Goal: Communication & Community: Answer question/provide support

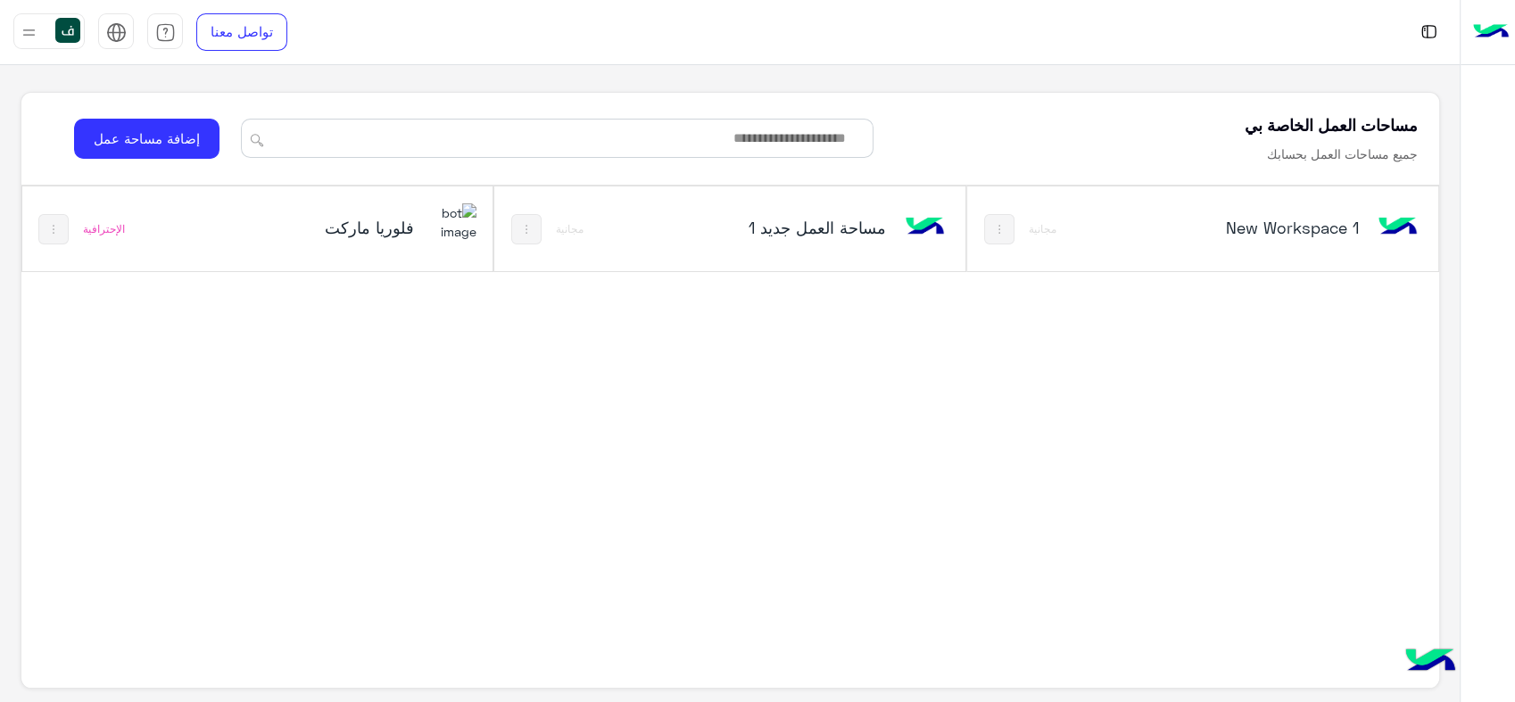
click at [364, 231] on h5 "فلوريا ماركت" at bounding box center [334, 227] width 157 height 21
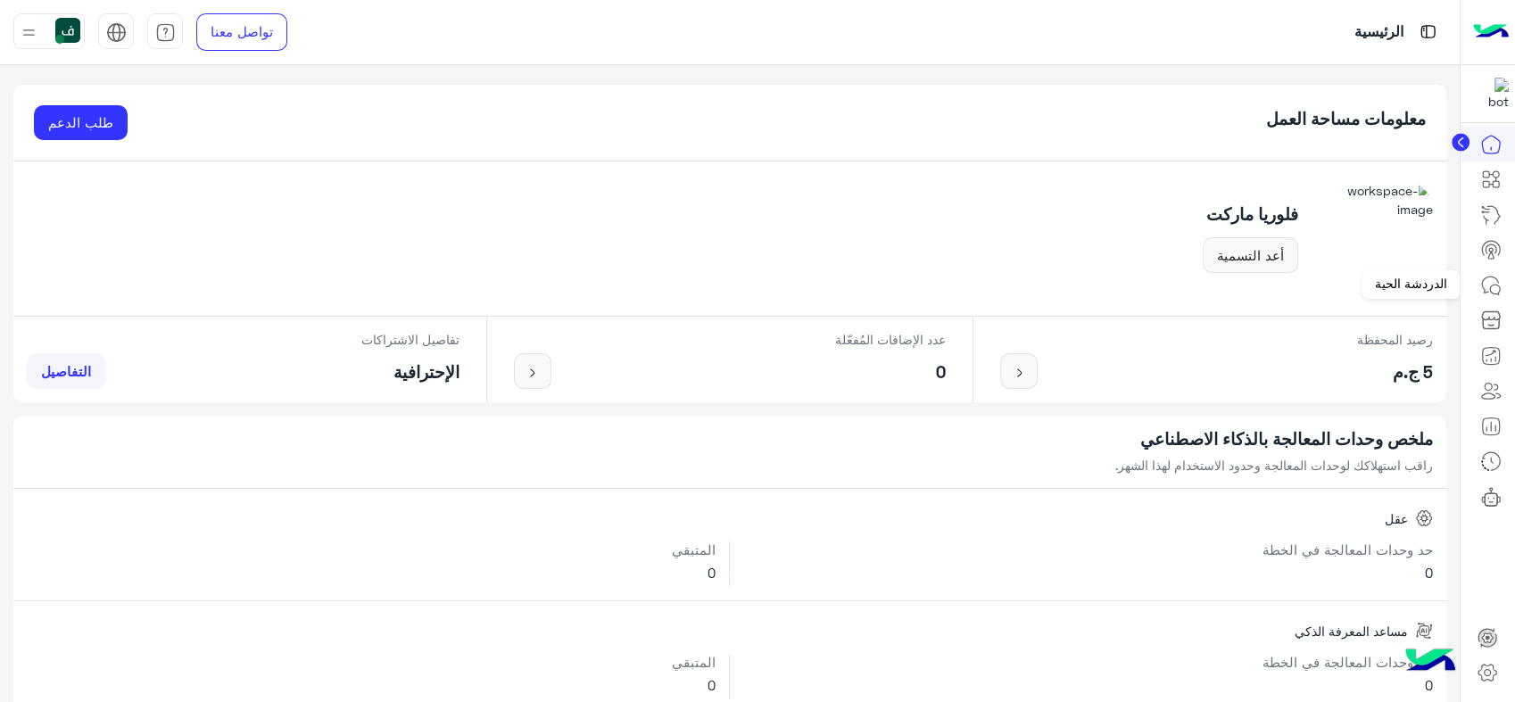
click at [1495, 272] on link at bounding box center [1491, 286] width 48 height 36
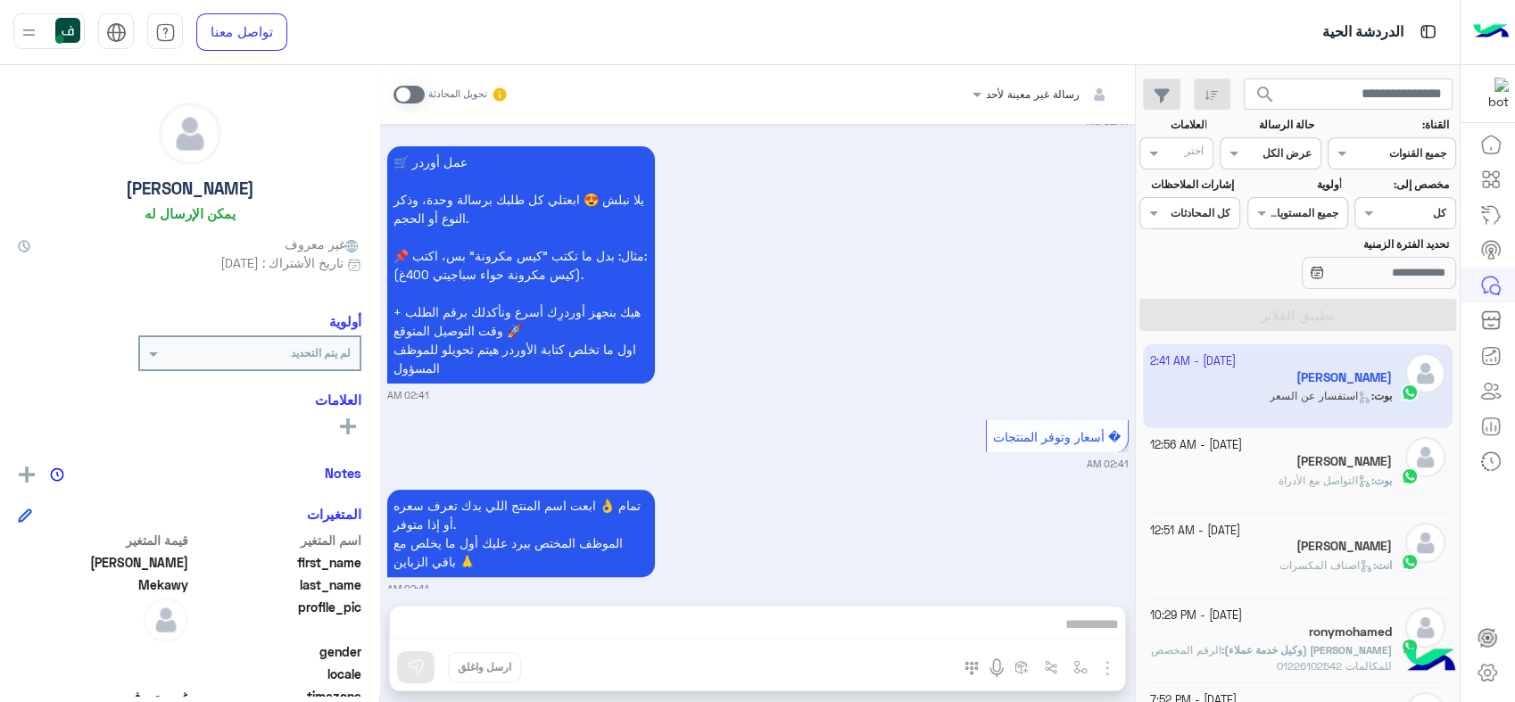
scroll to position [463, 0]
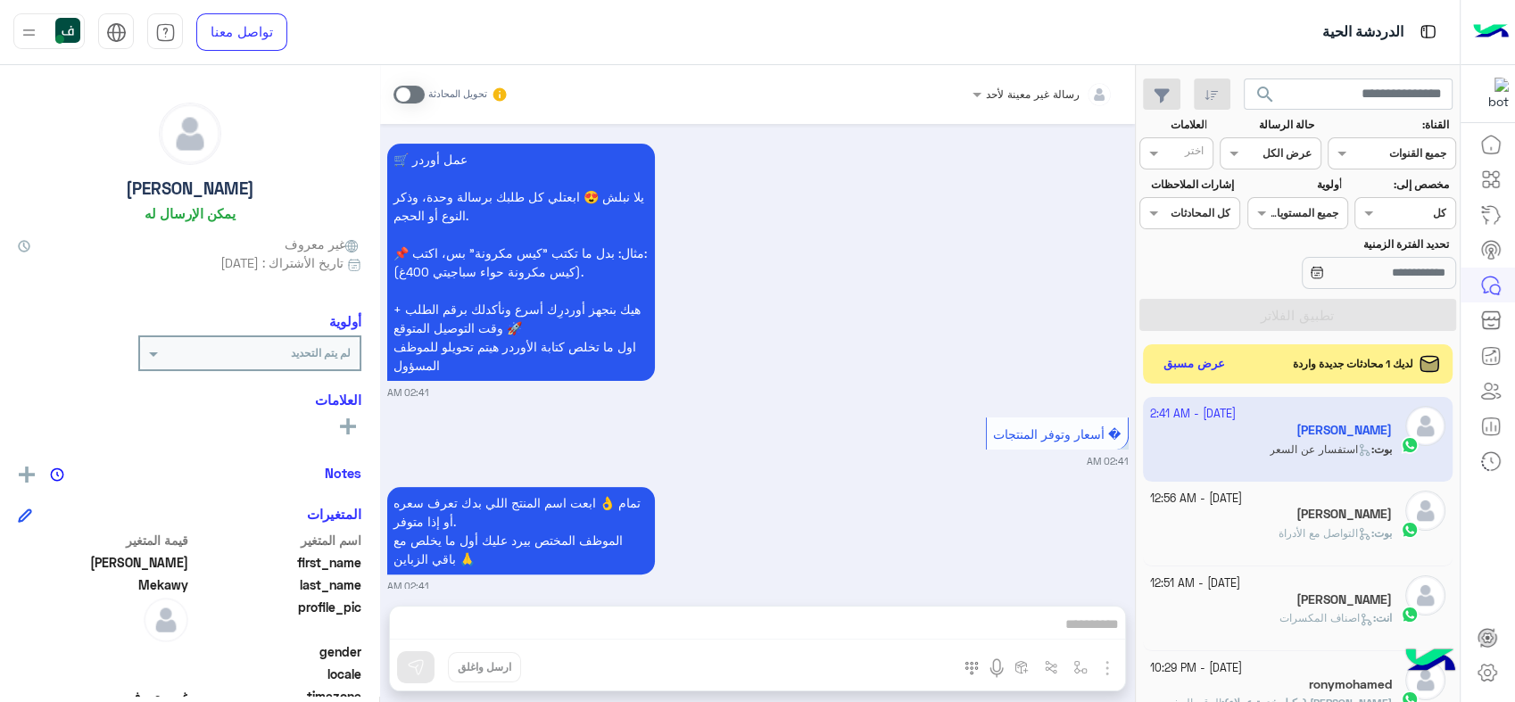
click at [1322, 357] on span "لديك 1 محادثات جديدة واردة" at bounding box center [1353, 364] width 120 height 16
click at [1181, 357] on button "عرض مسبق" at bounding box center [1193, 363] width 75 height 24
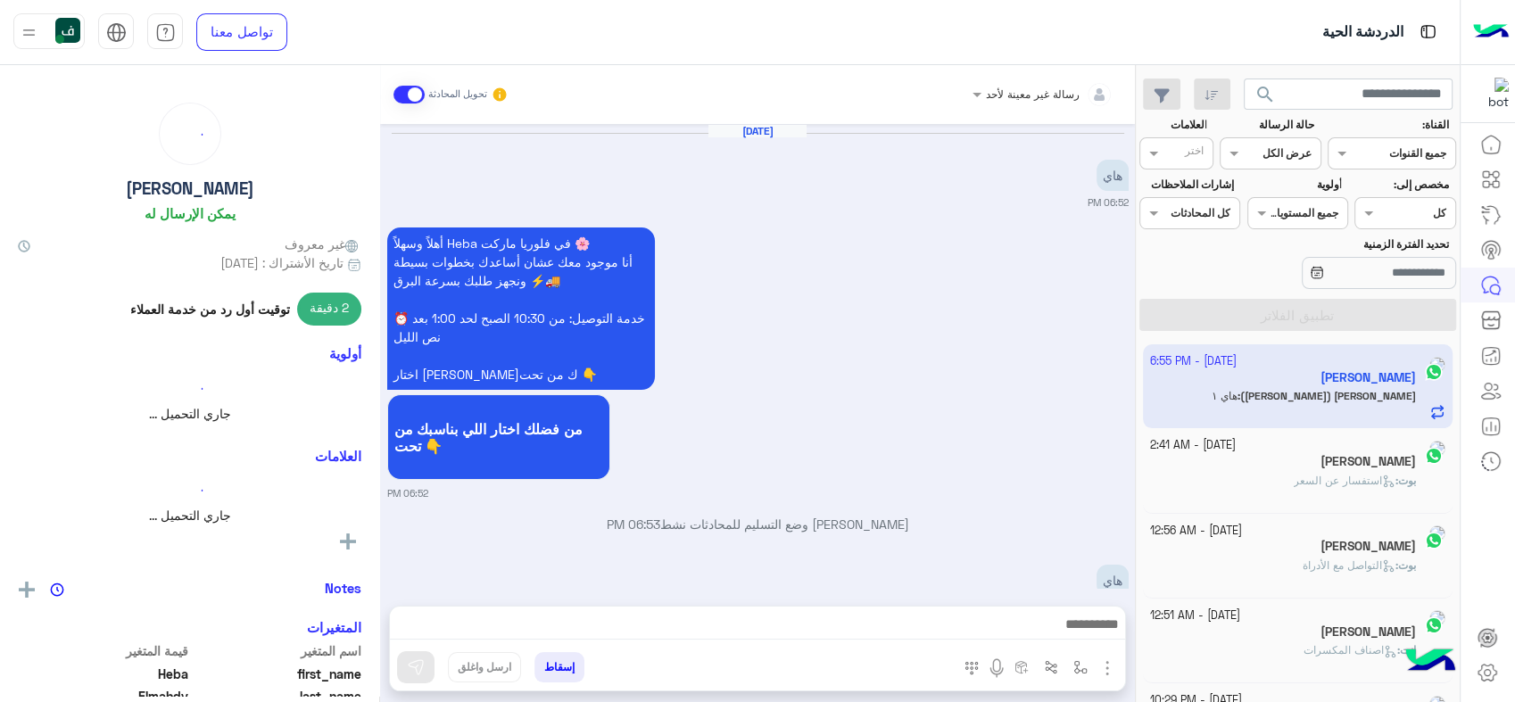
scroll to position [291, 0]
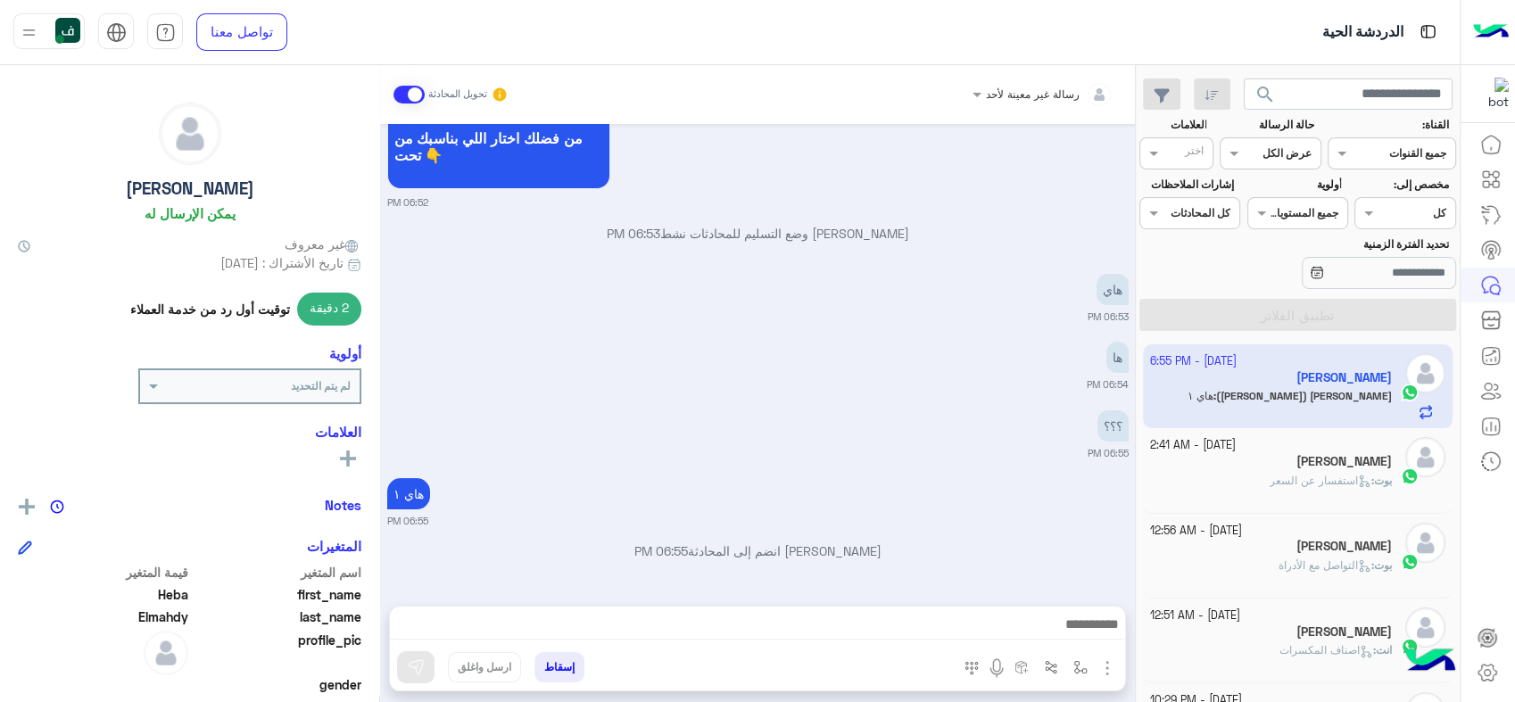
click at [1291, 470] on div "[PERSON_NAME]" at bounding box center [1271, 463] width 243 height 19
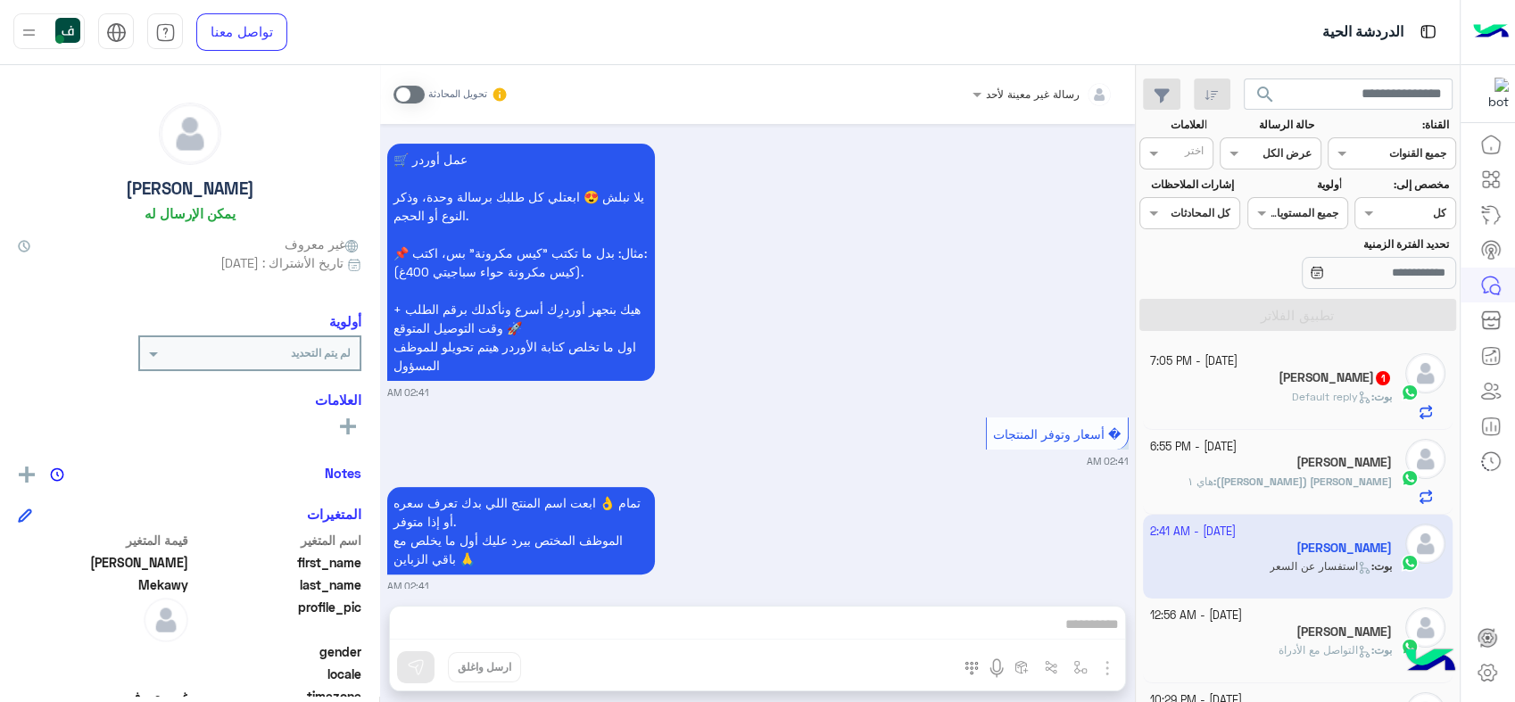
scroll to position [508, 0]
